Goal: Task Accomplishment & Management: Manage account settings

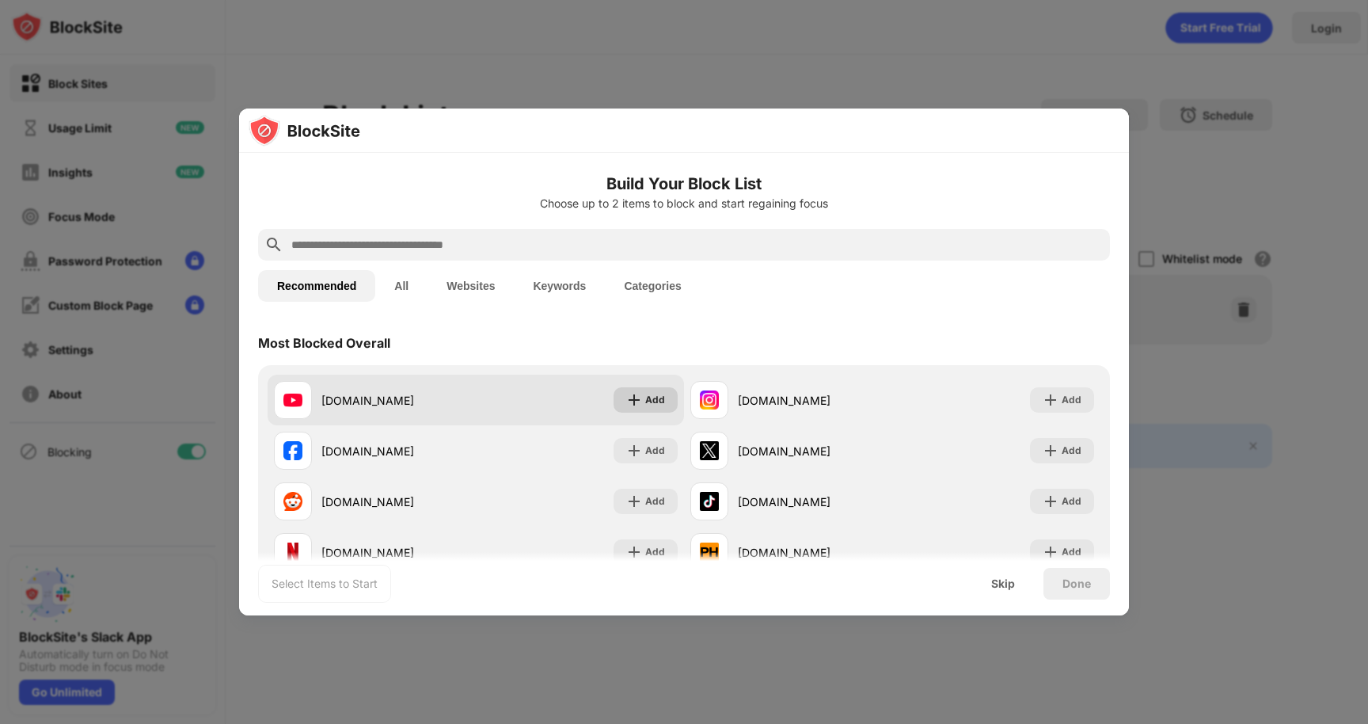
click at [636, 405] on img at bounding box center [634, 400] width 16 height 16
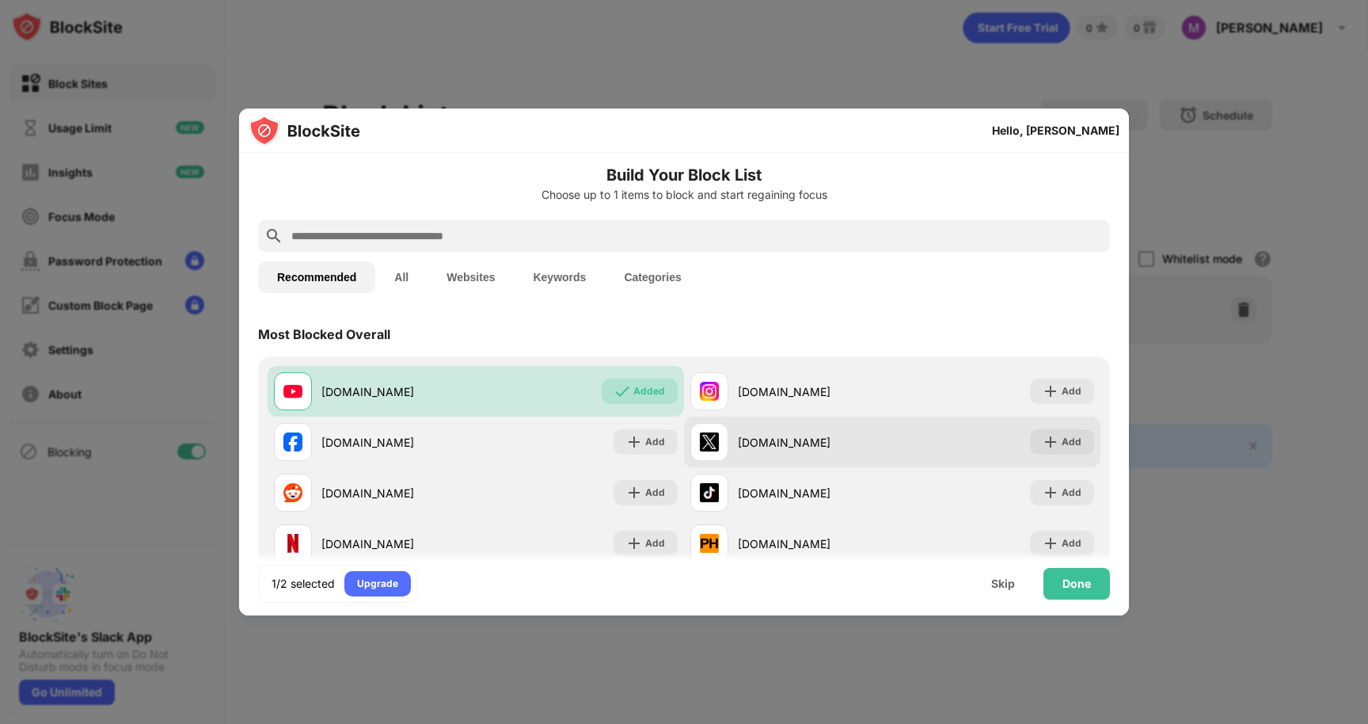
scroll to position [3, 0]
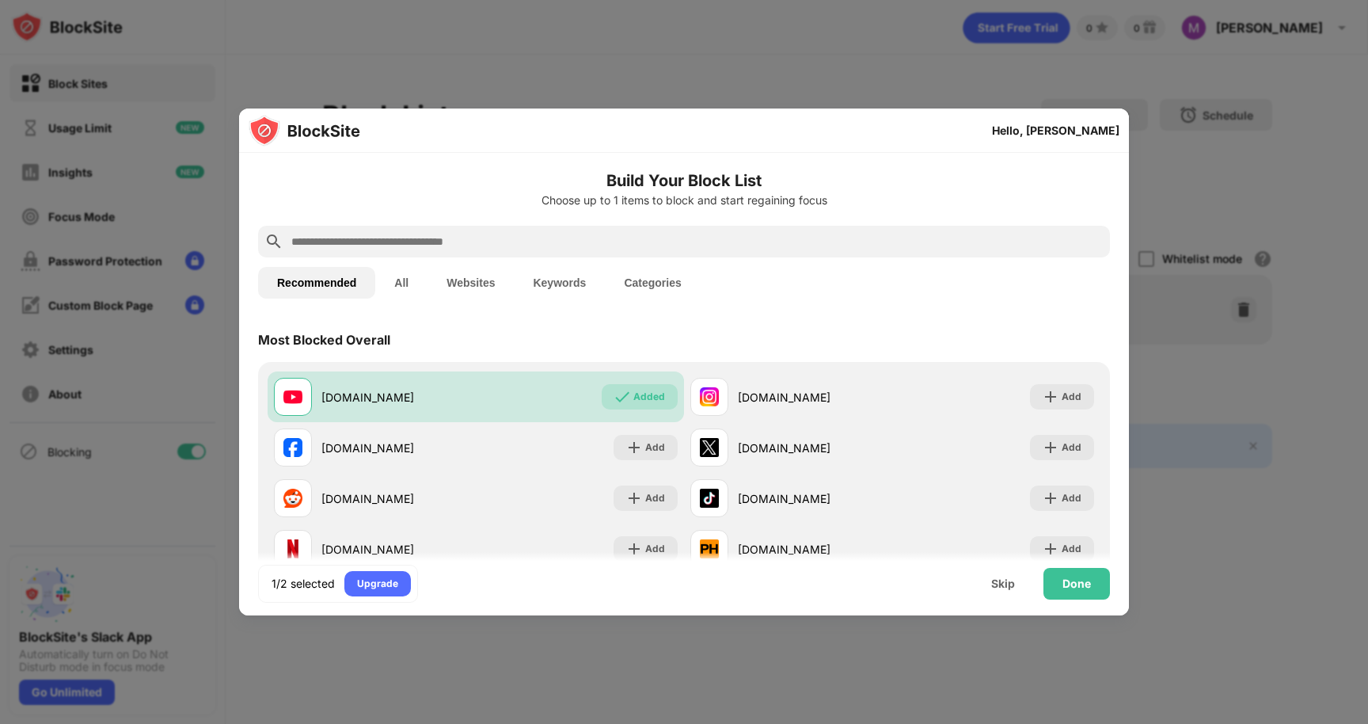
click at [637, 245] on input "text" at bounding box center [697, 241] width 814 height 19
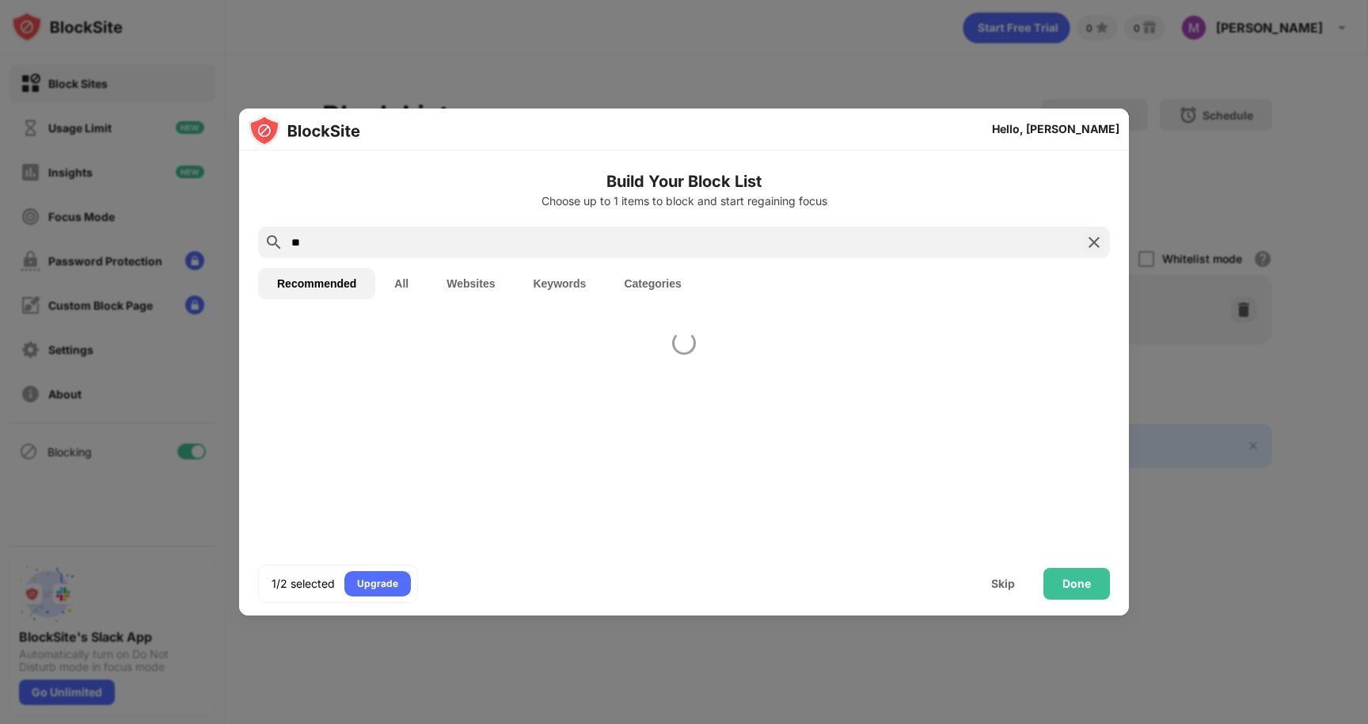
scroll to position [0, 0]
type input "*"
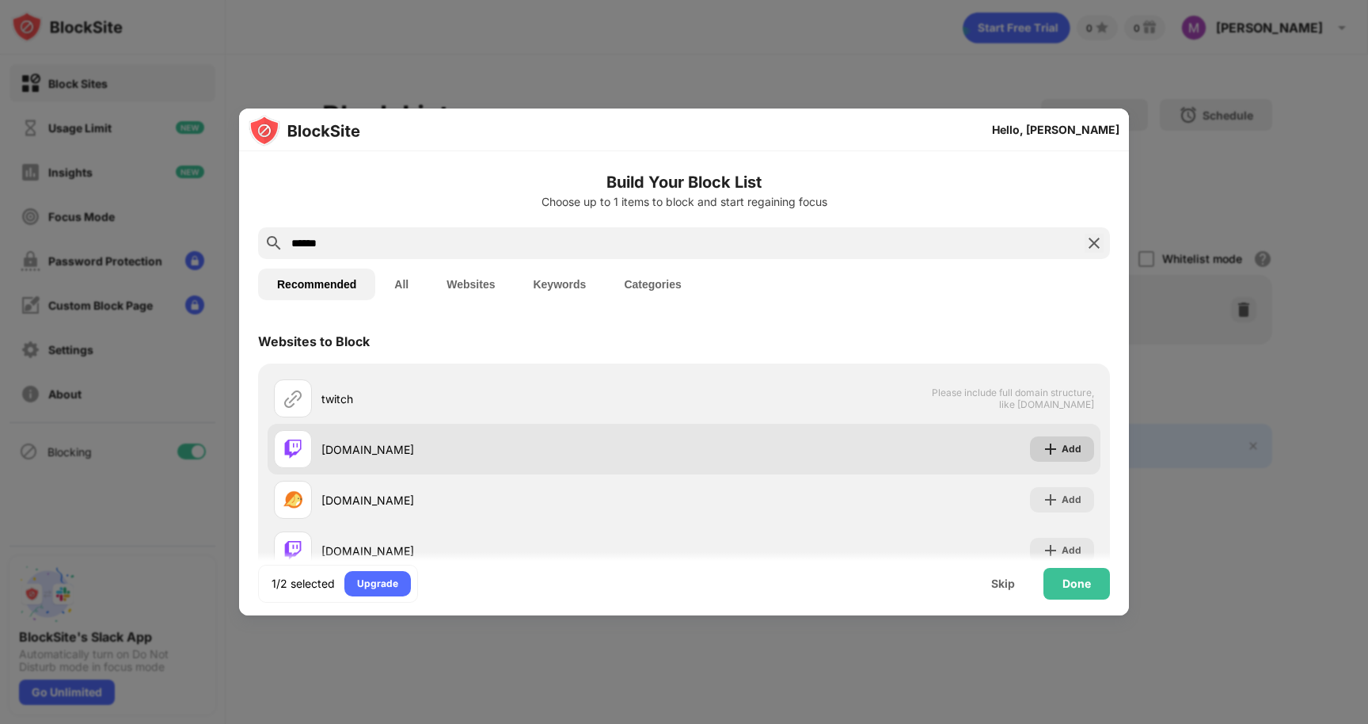
type input "******"
click at [1055, 441] on img at bounding box center [1051, 449] width 16 height 16
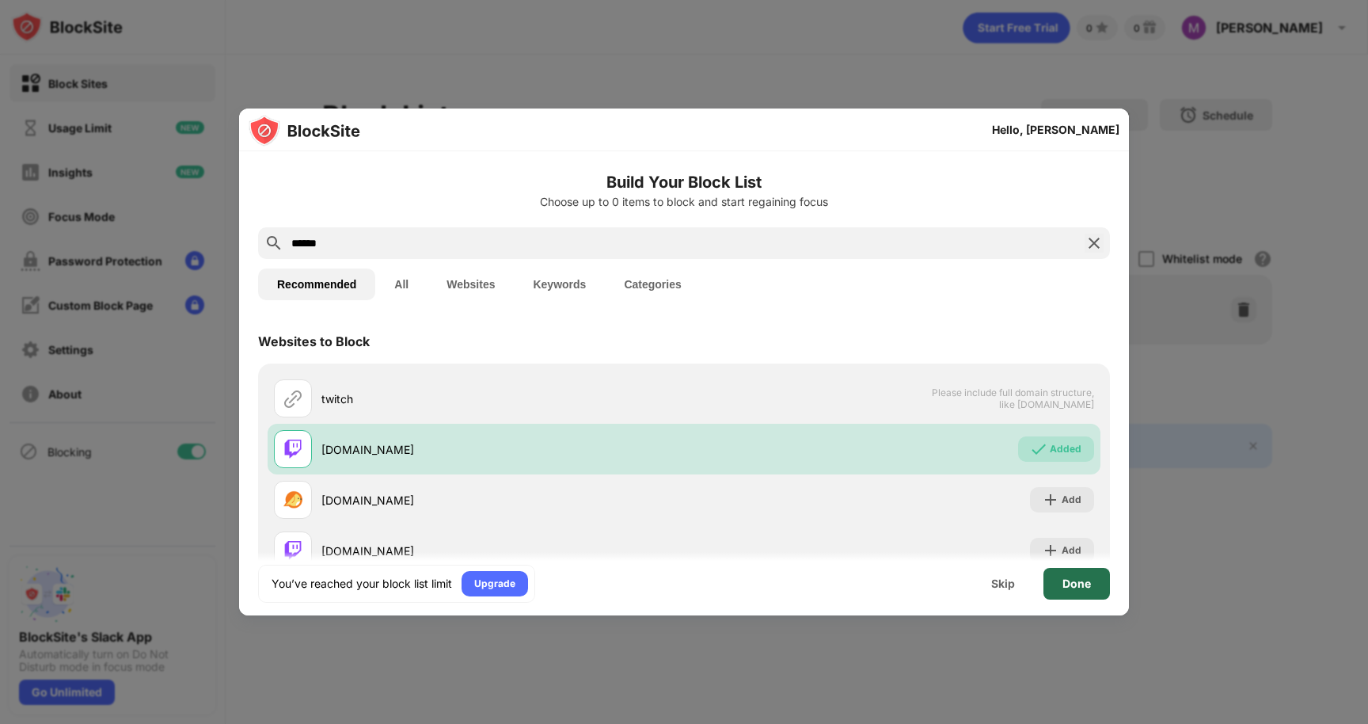
click at [1088, 585] on div "Done" at bounding box center [1076, 583] width 28 height 13
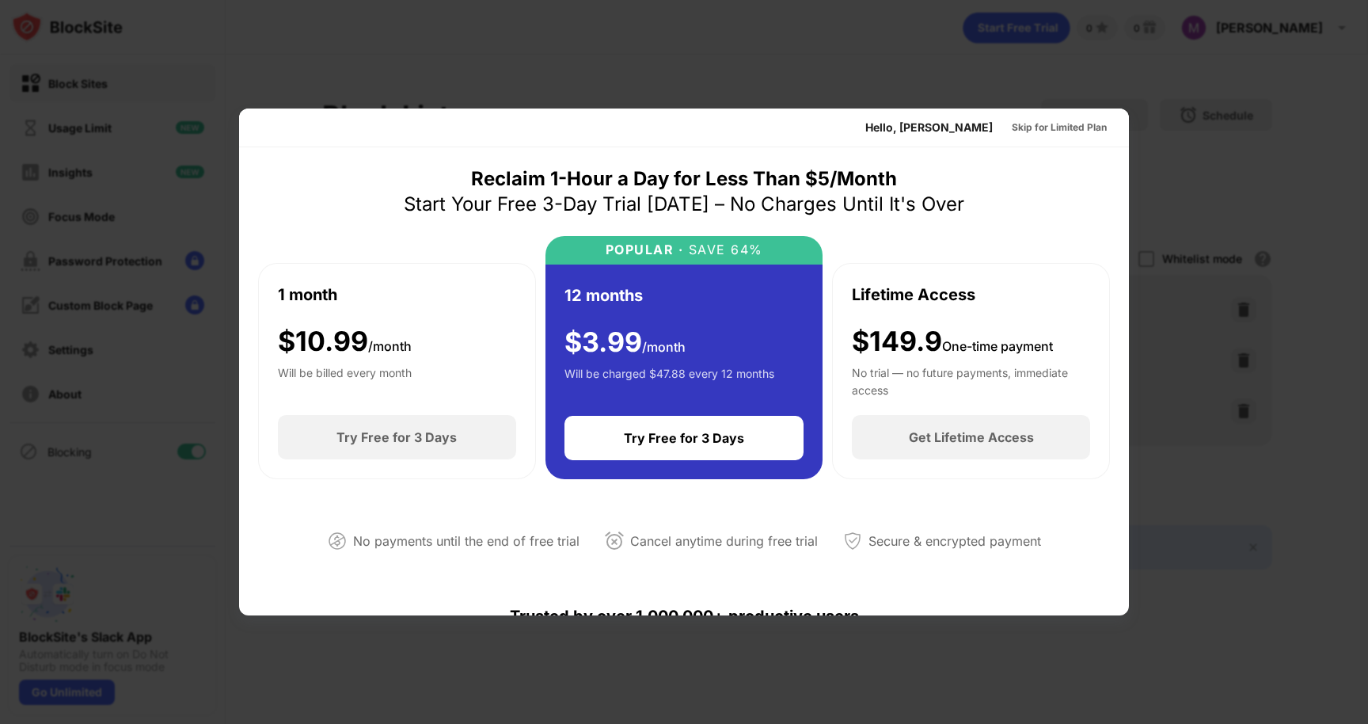
click at [958, 79] on div at bounding box center [684, 362] width 1368 height 724
click at [1069, 127] on div "Skip for Limited Plan" at bounding box center [1059, 128] width 95 height 16
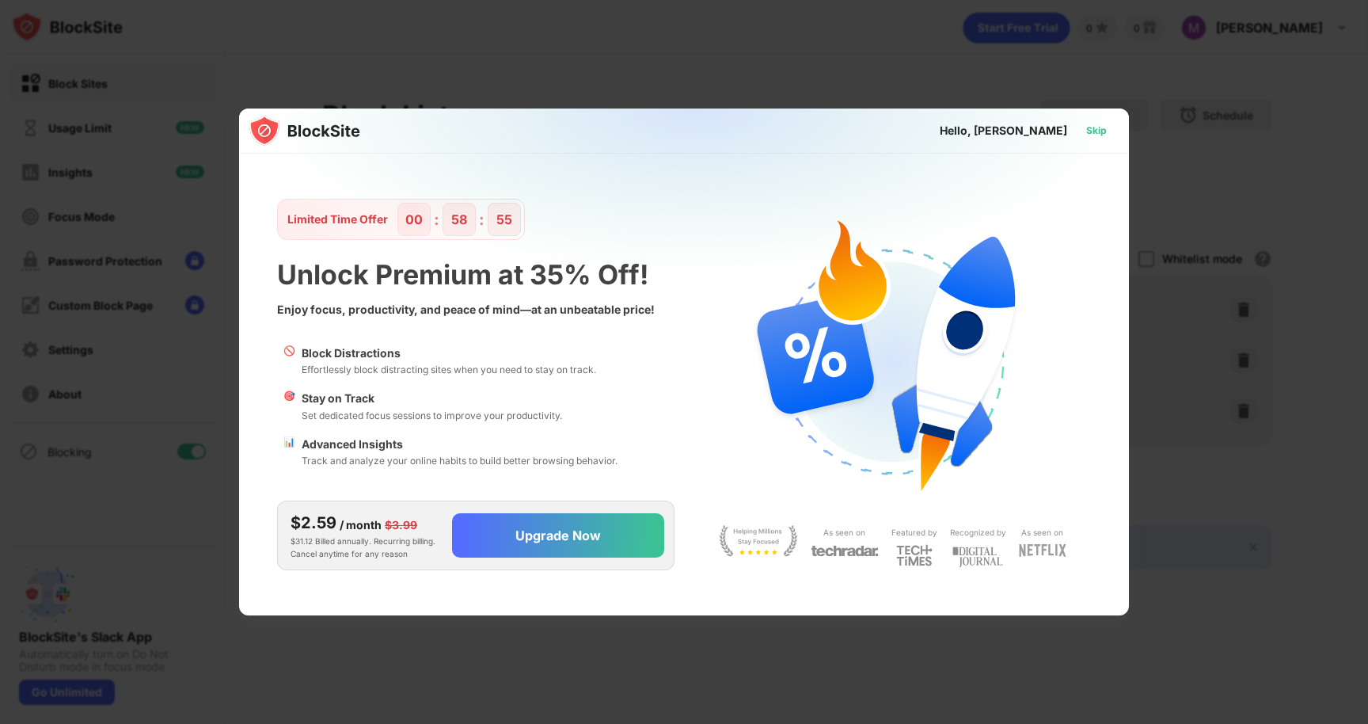
click at [1093, 124] on div "Skip" at bounding box center [1096, 131] width 21 height 16
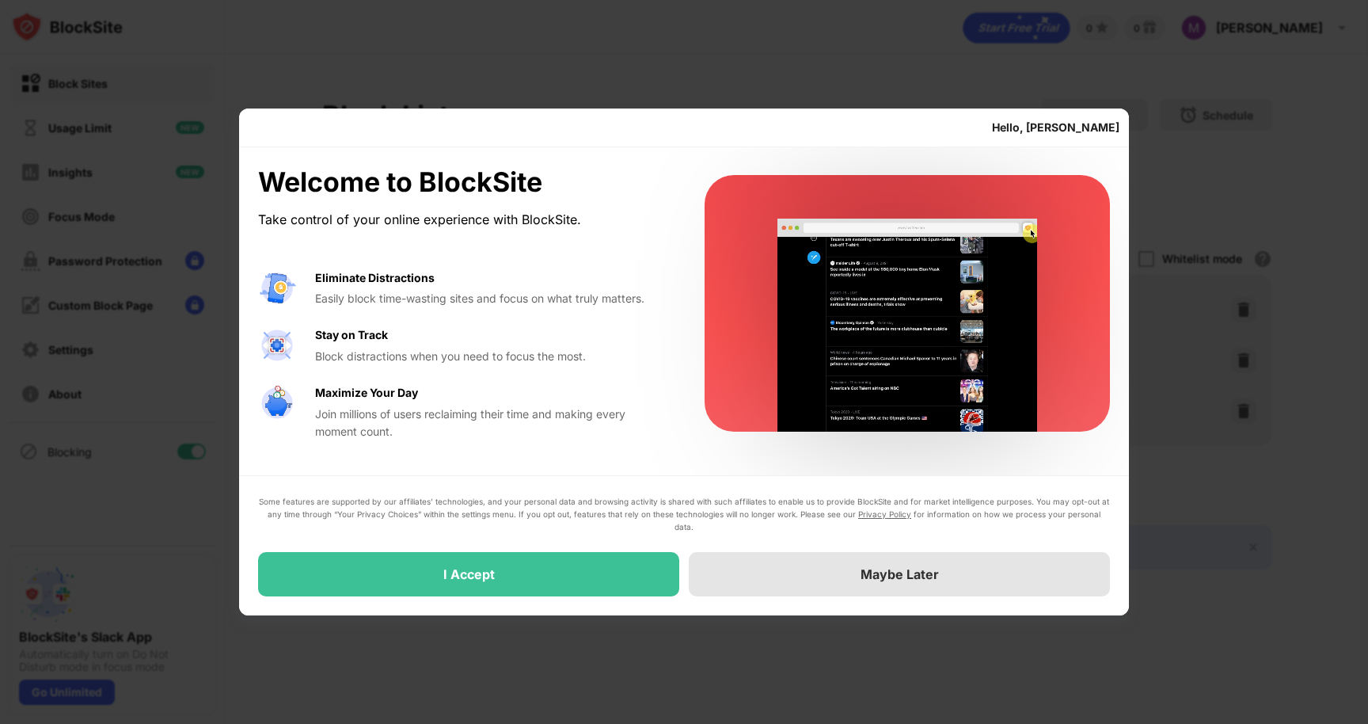
click at [861, 572] on div "Maybe Later" at bounding box center [899, 574] width 78 height 16
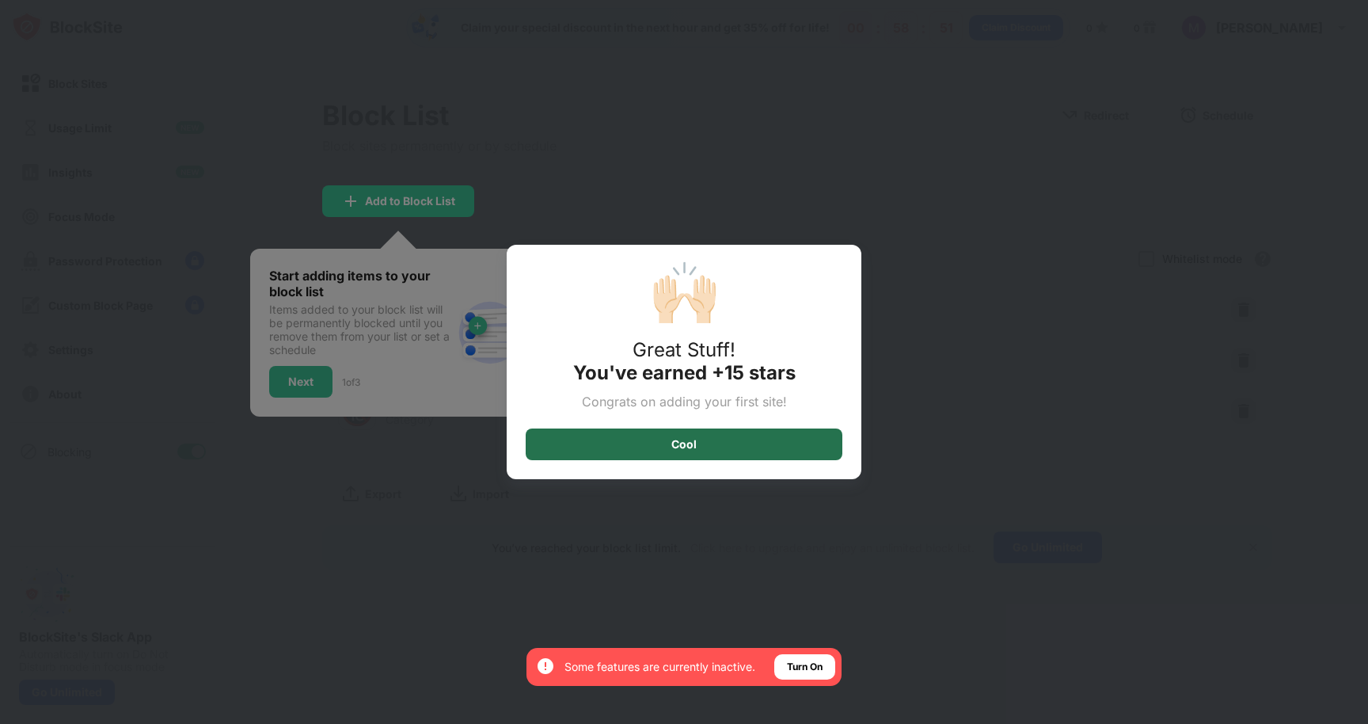
click at [702, 450] on div "Cool" at bounding box center [684, 444] width 317 height 32
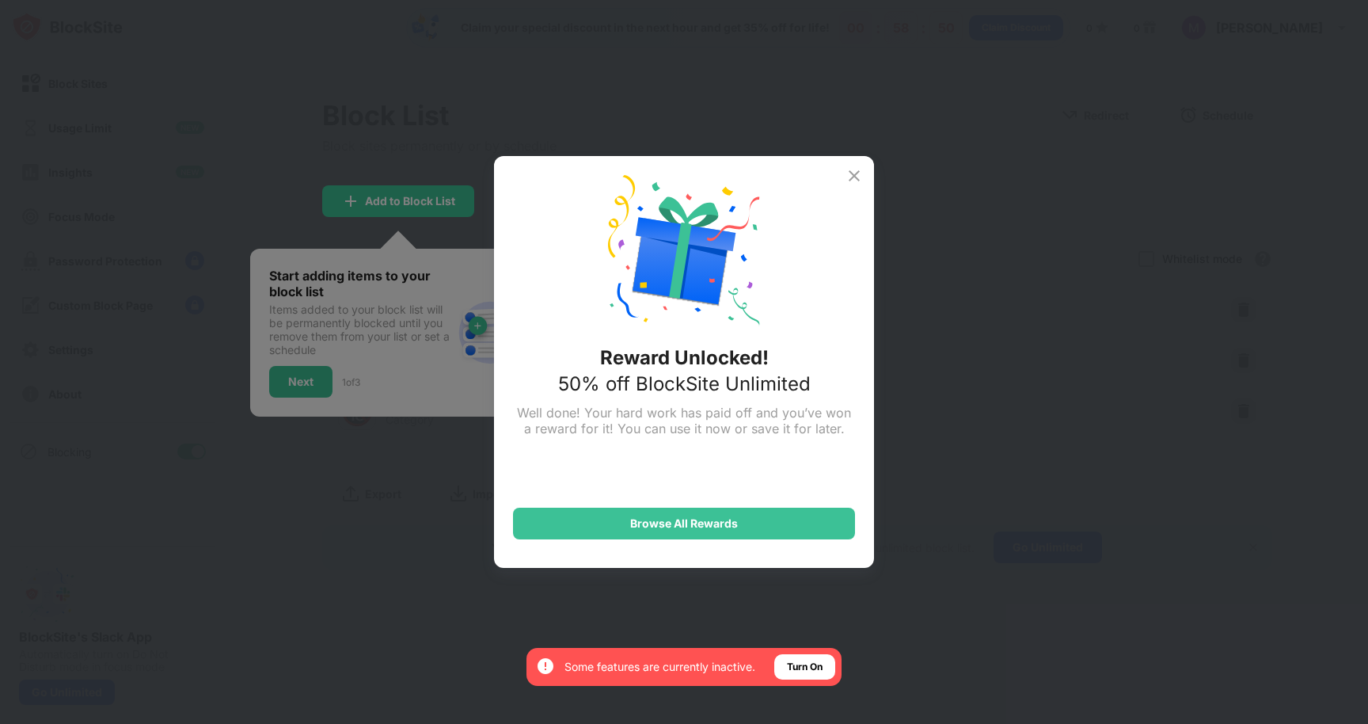
click at [857, 176] on img at bounding box center [854, 175] width 19 height 19
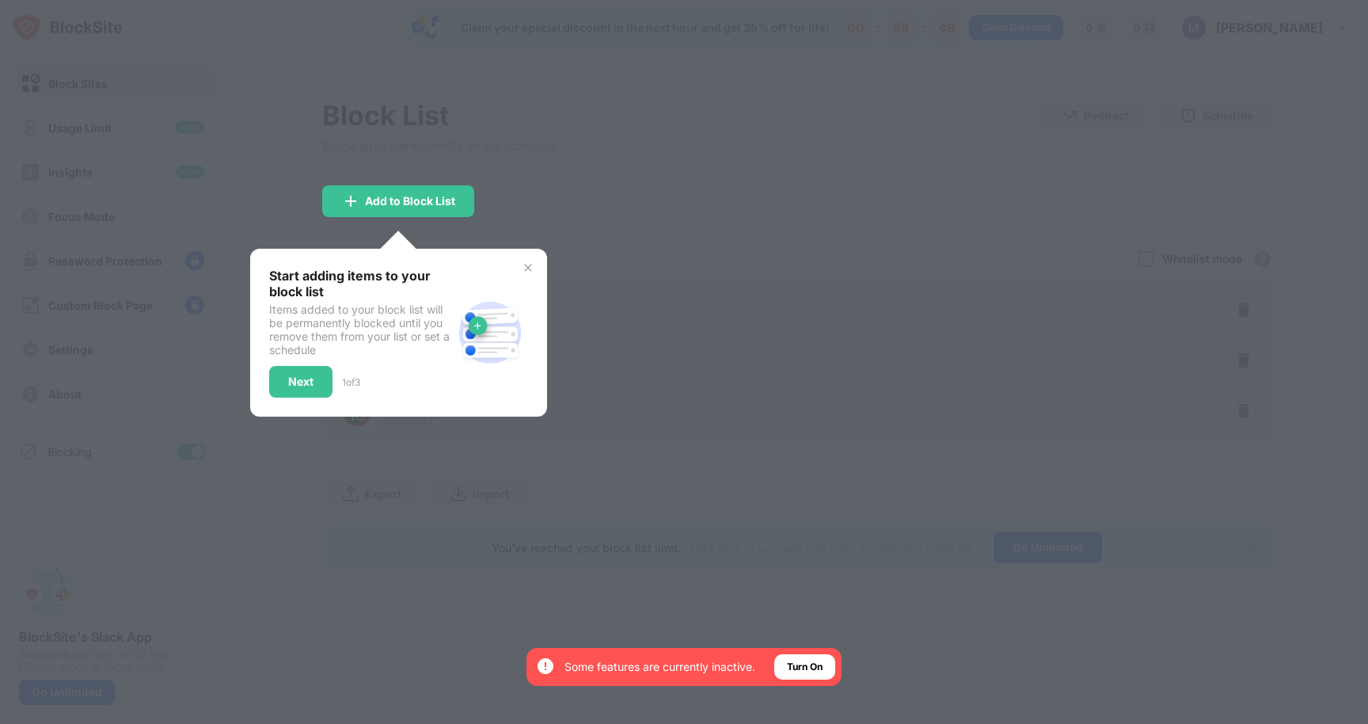
click at [533, 264] on img at bounding box center [528, 267] width 13 height 13
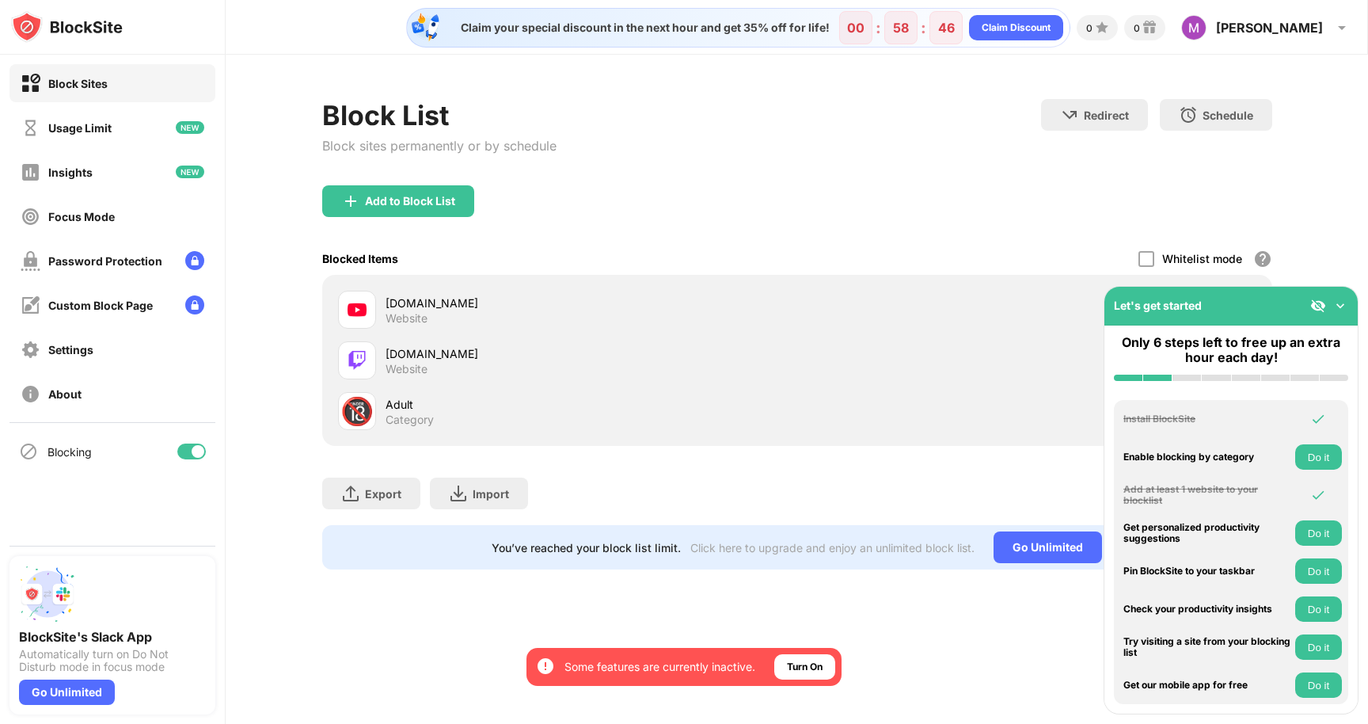
click at [1341, 306] on img at bounding box center [1340, 306] width 16 height 16
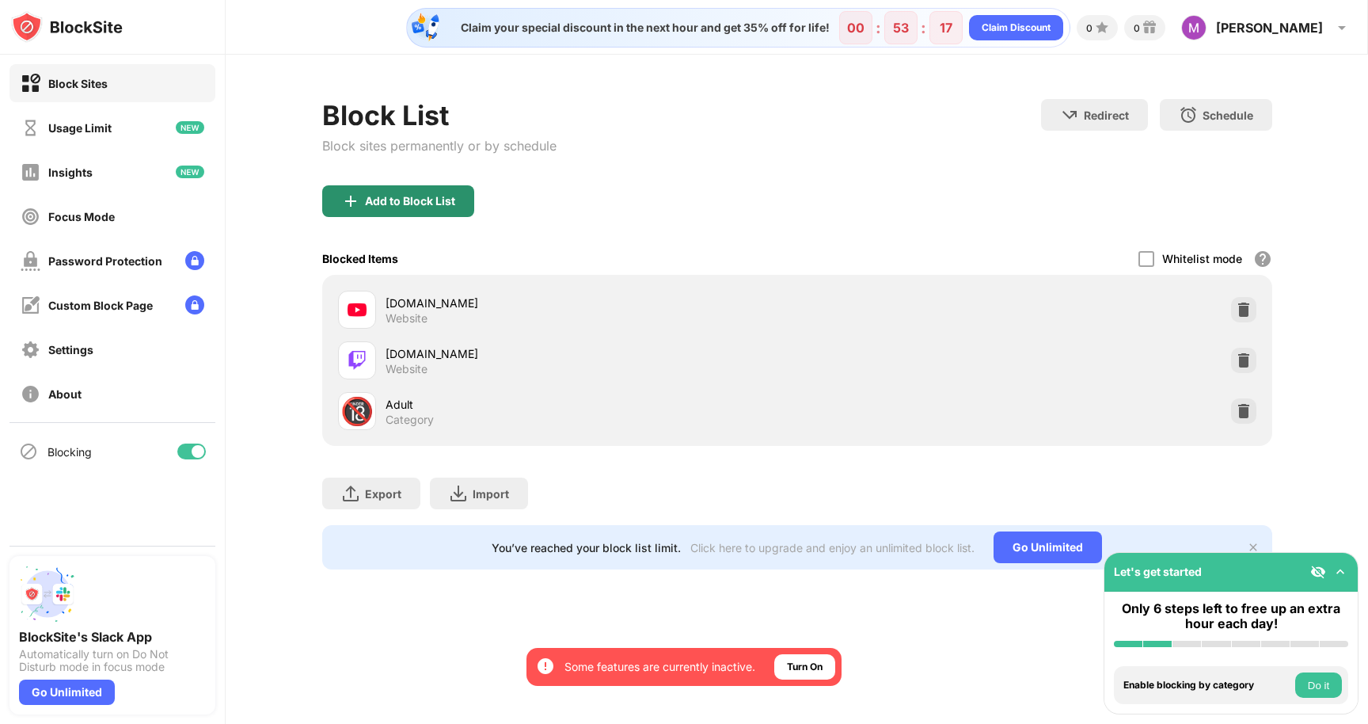
click at [456, 206] on div "Add to Block List" at bounding box center [398, 201] width 152 height 32
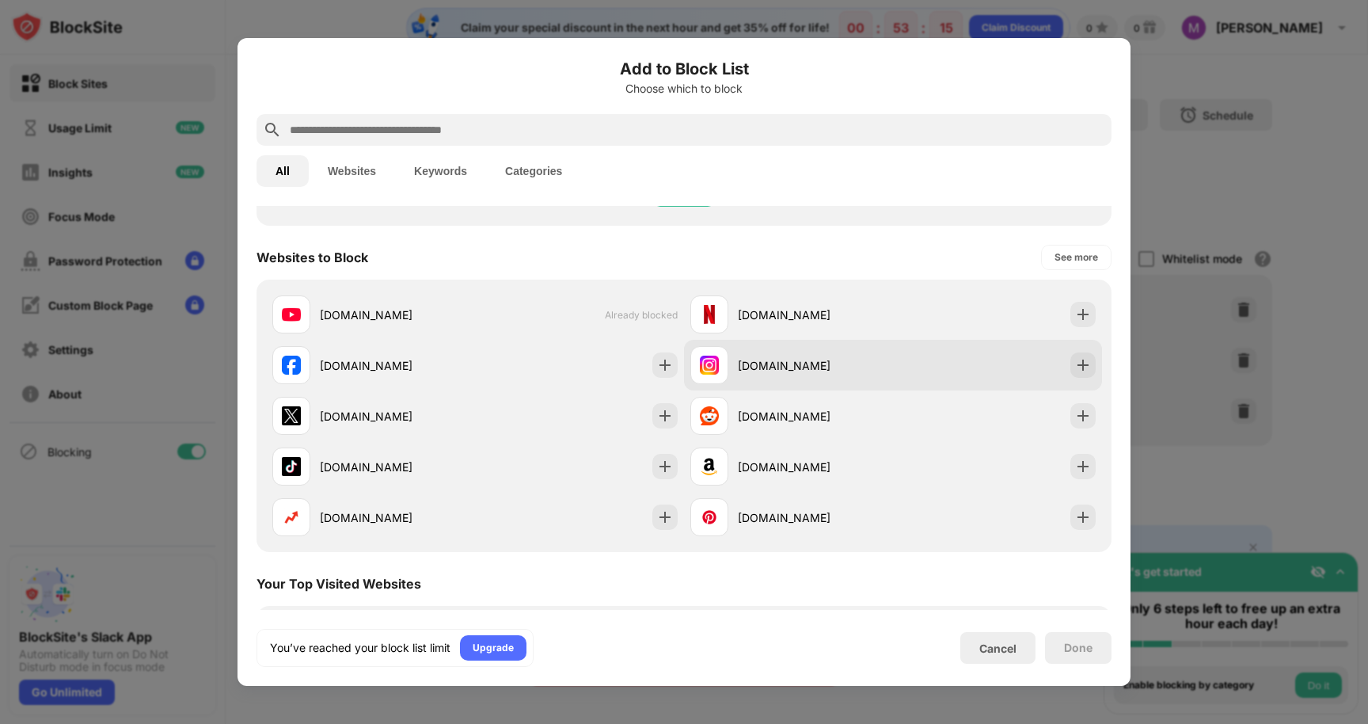
scroll to position [245, 0]
click at [1084, 357] on img at bounding box center [1083, 363] width 16 height 16
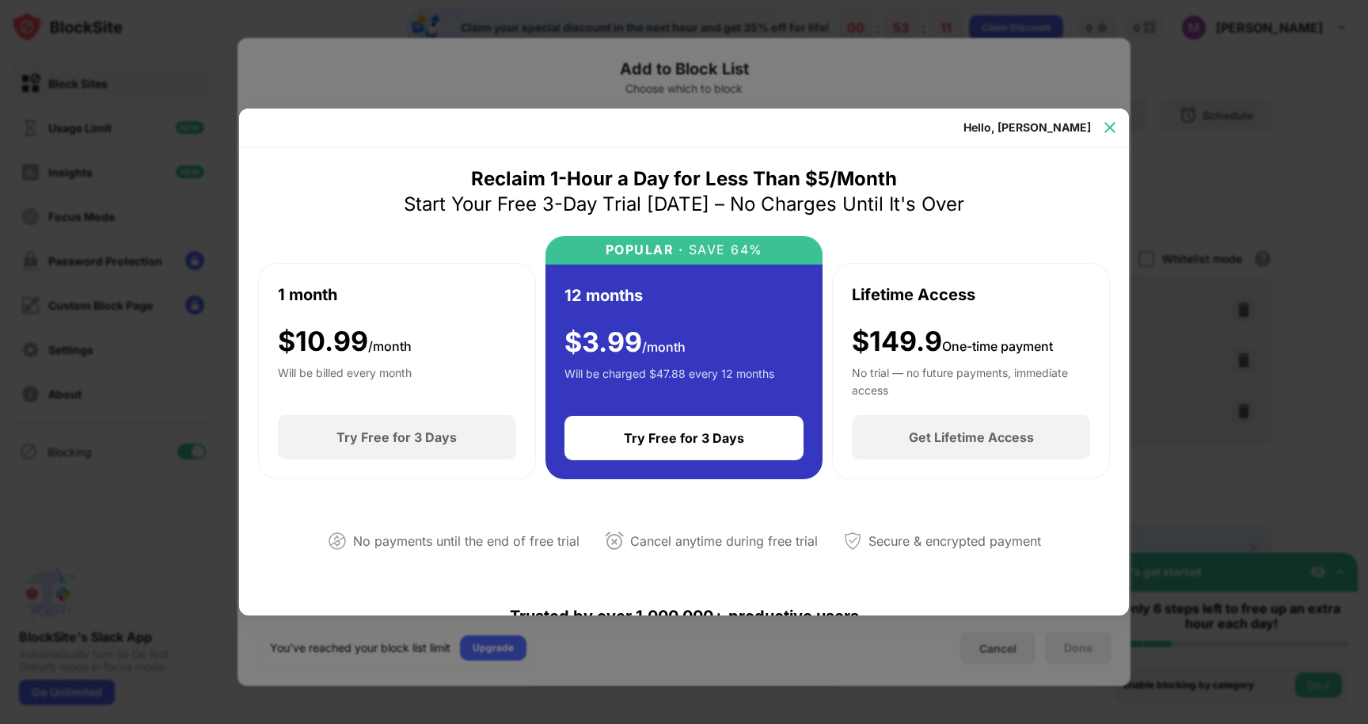
click at [1102, 120] on img at bounding box center [1110, 128] width 16 height 16
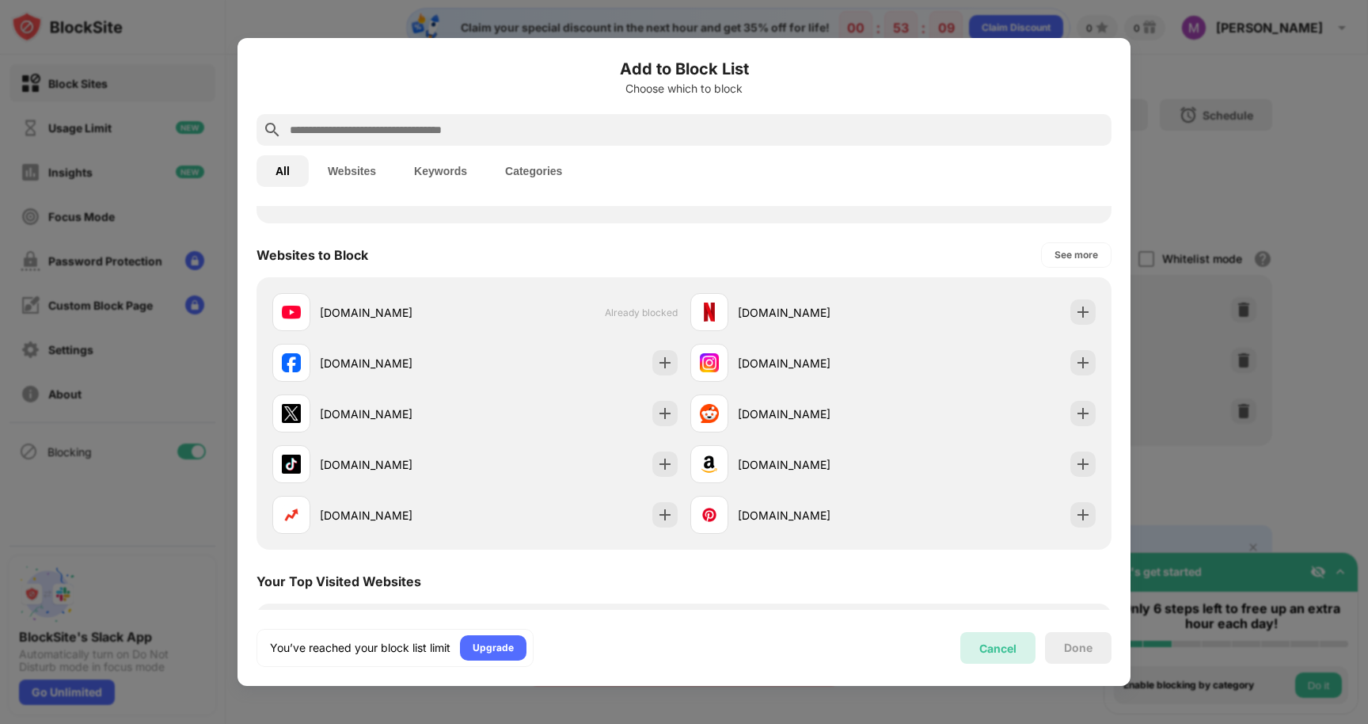
click at [1005, 649] on div "Cancel" at bounding box center [997, 647] width 37 height 13
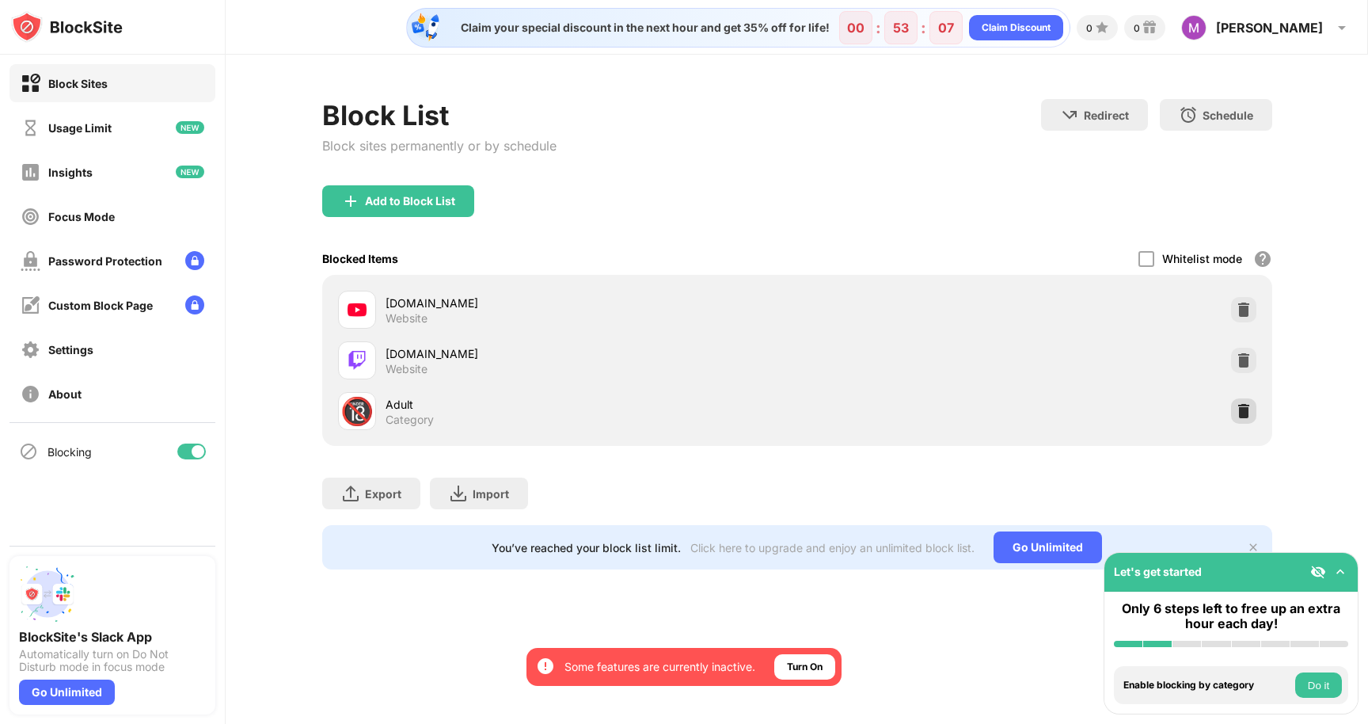
click at [1245, 408] on img at bounding box center [1244, 411] width 16 height 16
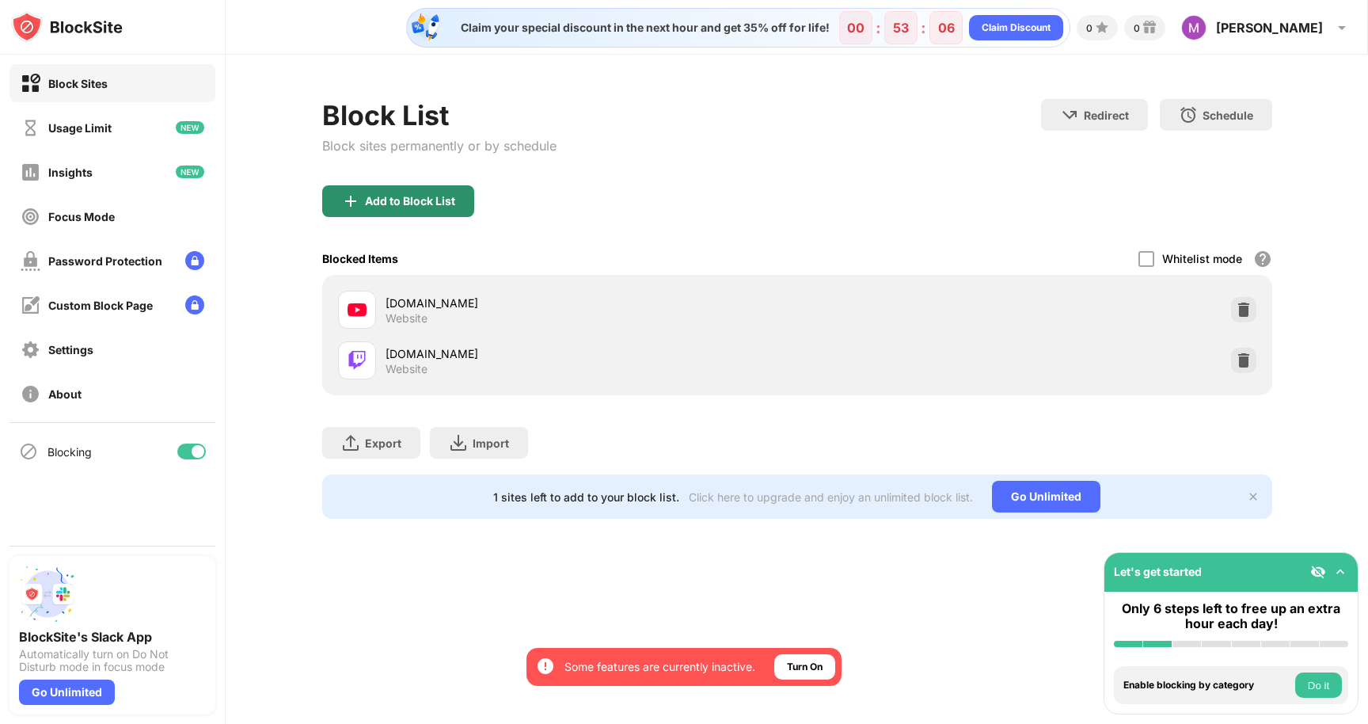
click at [363, 207] on div "Add to Block List" at bounding box center [398, 201] width 152 height 32
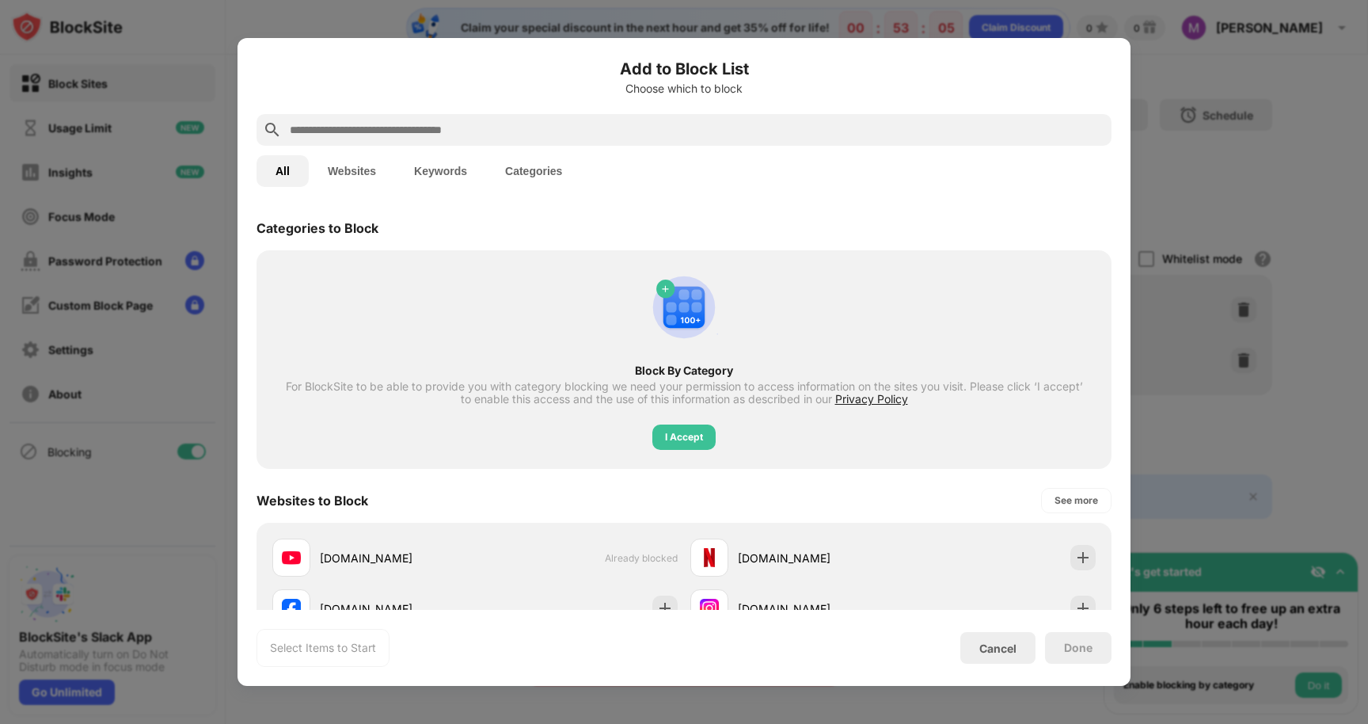
scroll to position [78, 0]
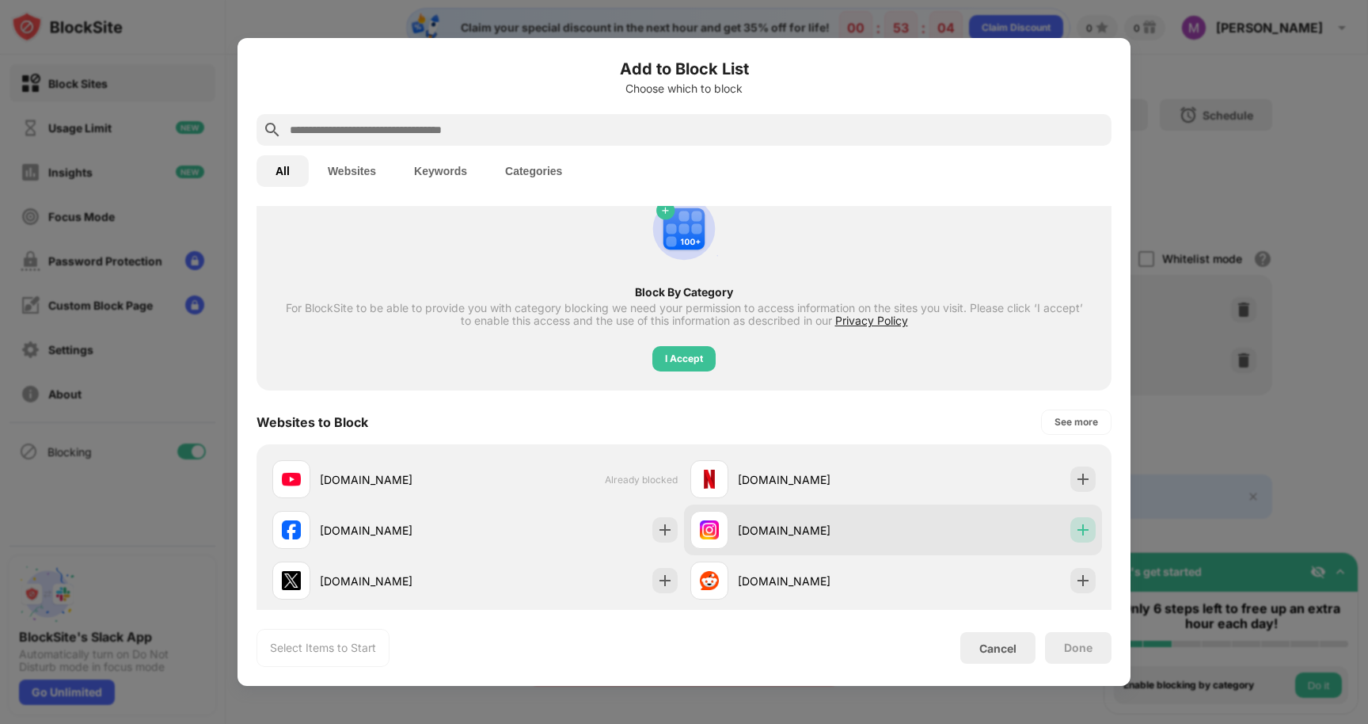
click at [1089, 526] on img at bounding box center [1083, 530] width 16 height 16
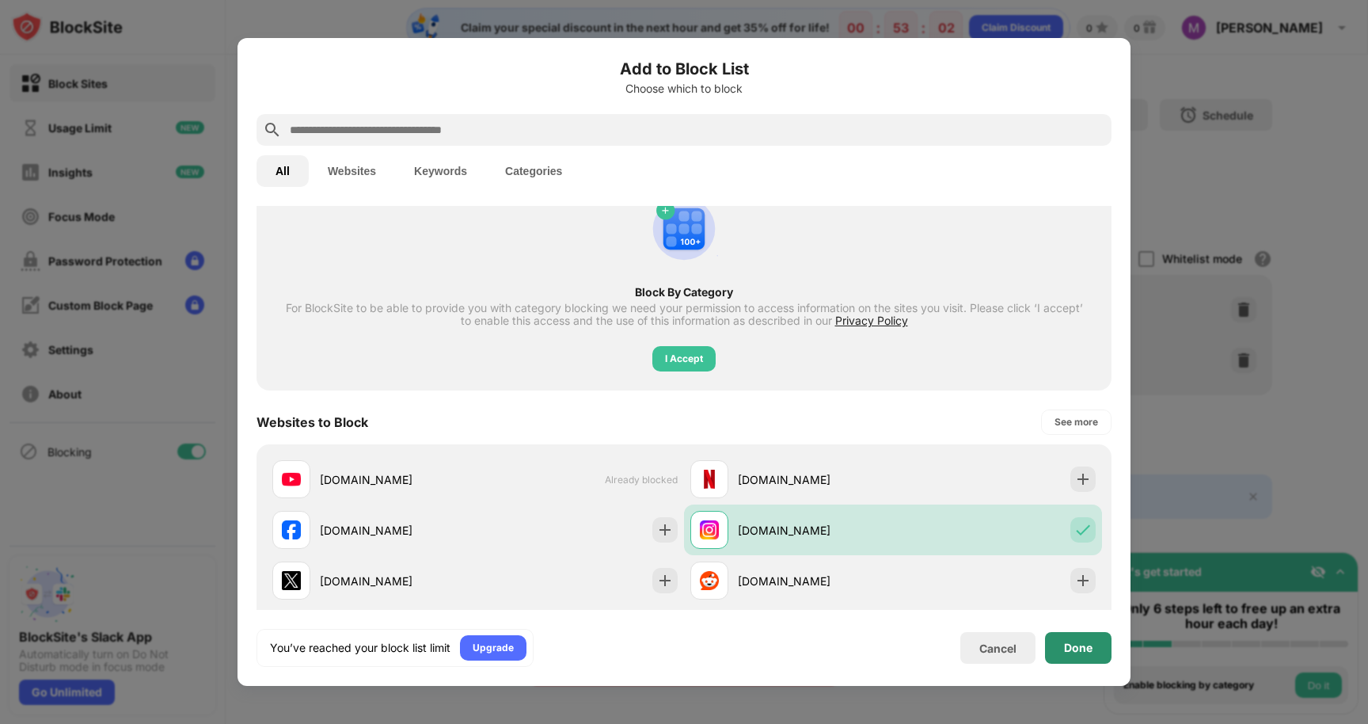
click at [1067, 649] on div "Done" at bounding box center [1078, 647] width 28 height 13
